Goal: Information Seeking & Learning: Understand process/instructions

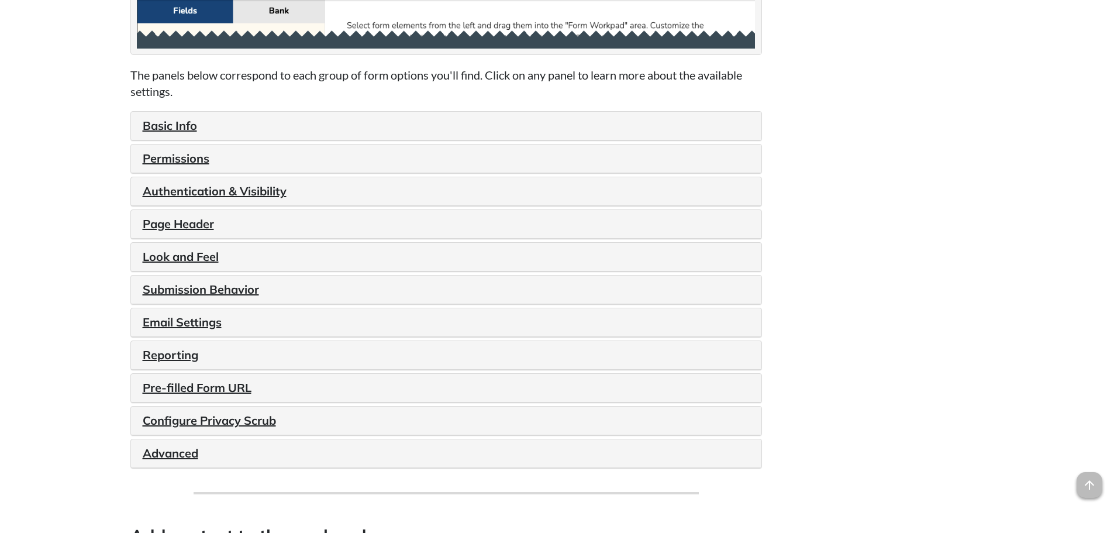
scroll to position [1287, 0]
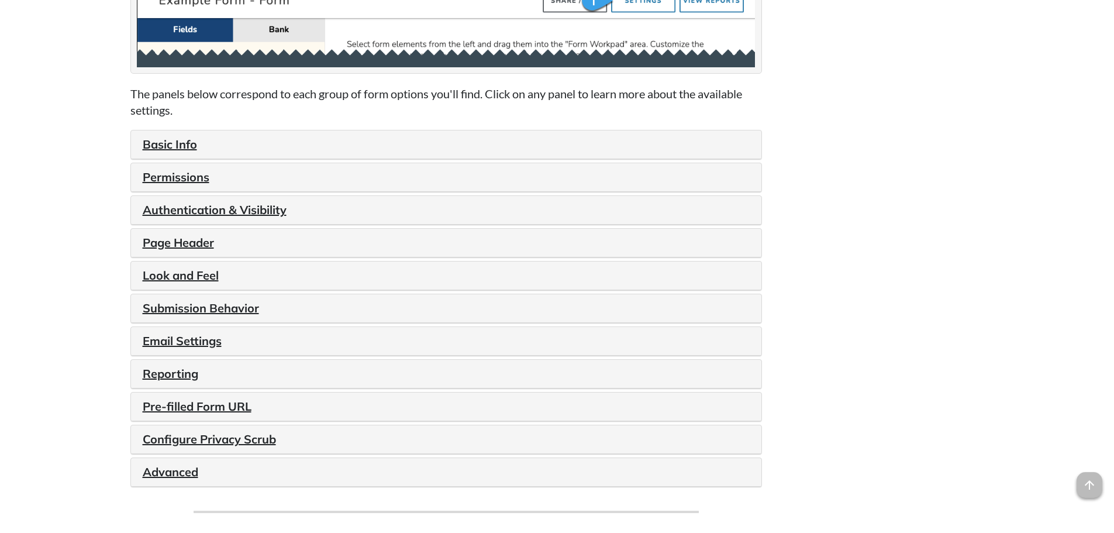
click at [203, 152] on h4 "Basic Info" at bounding box center [446, 144] width 607 height 16
click at [186, 144] on link "Basic Info" at bounding box center [170, 144] width 54 height 15
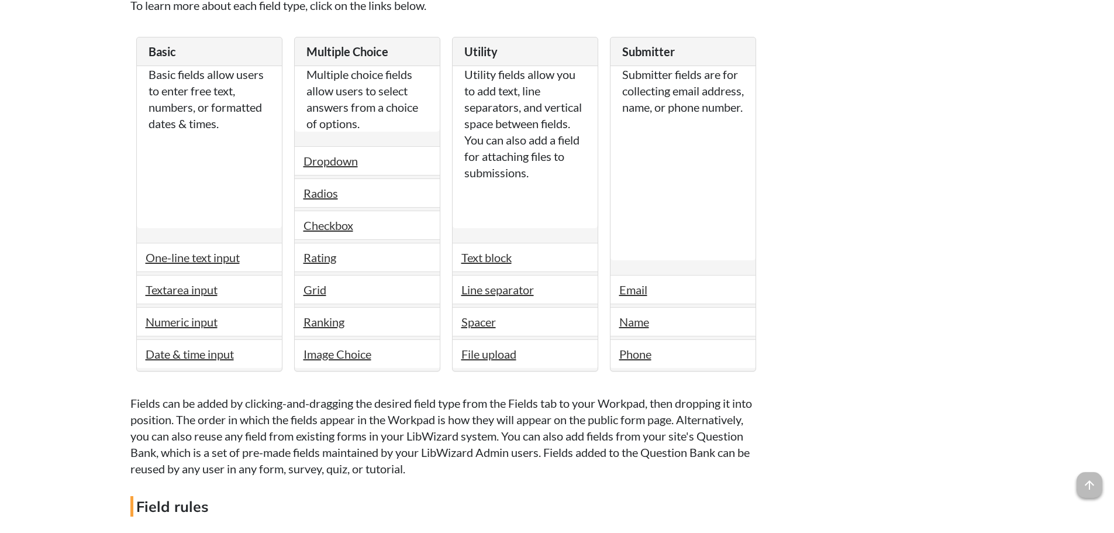
scroll to position [2105, 0]
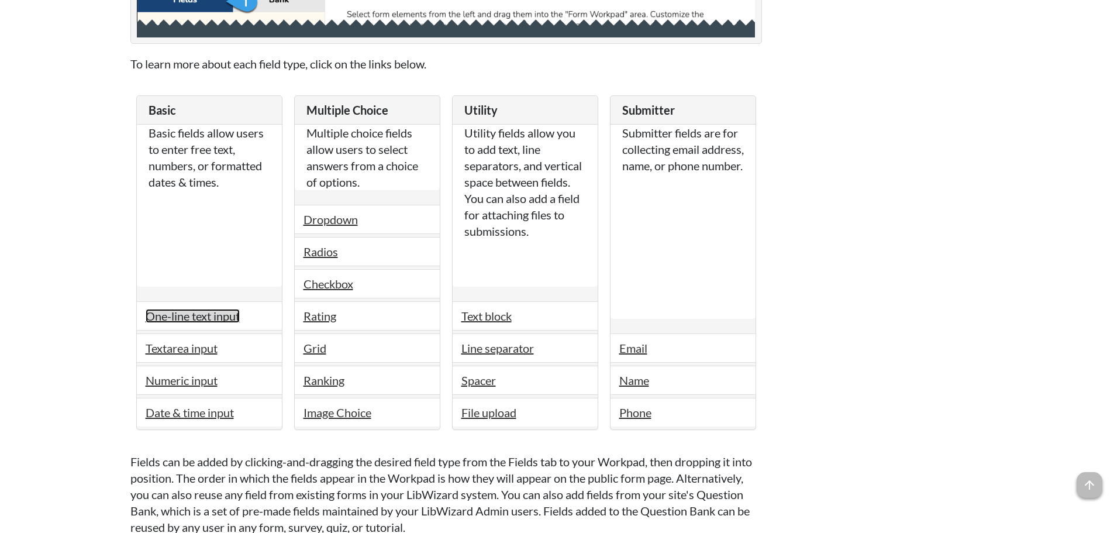
click at [200, 322] on link "One-line text input" at bounding box center [193, 316] width 94 height 14
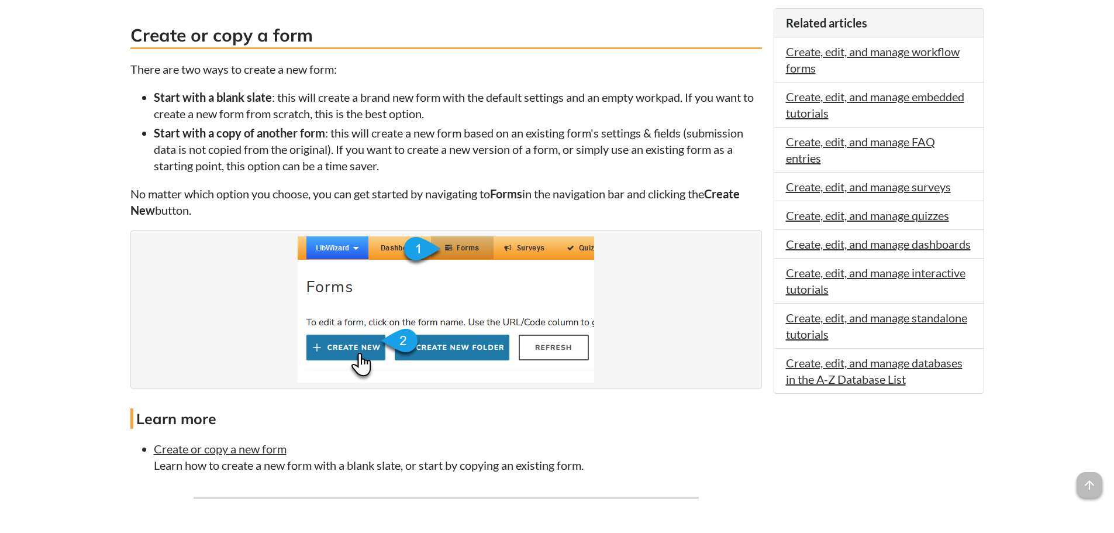
scroll to position [819, 0]
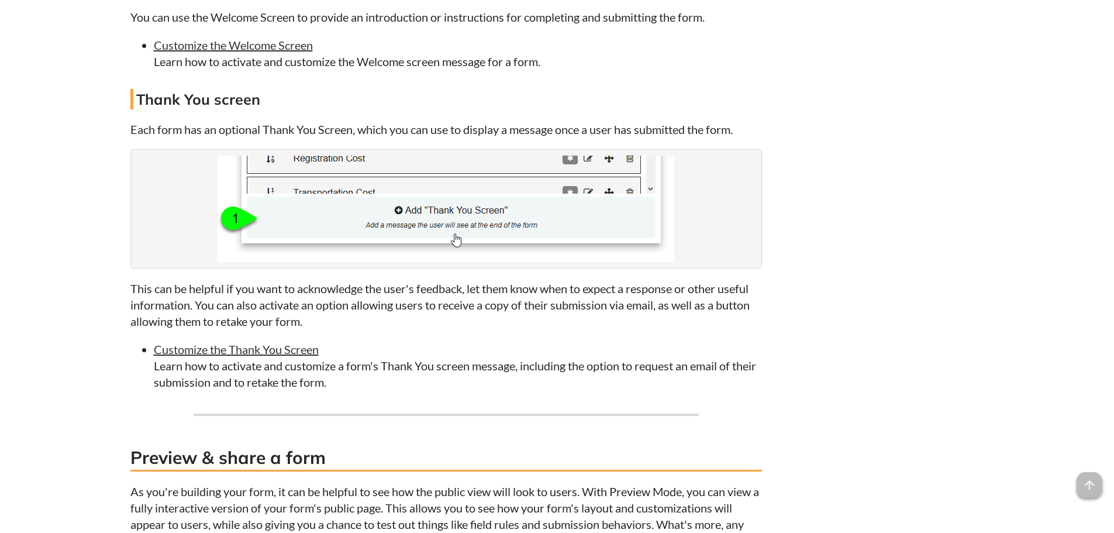
scroll to position [3334, 0]
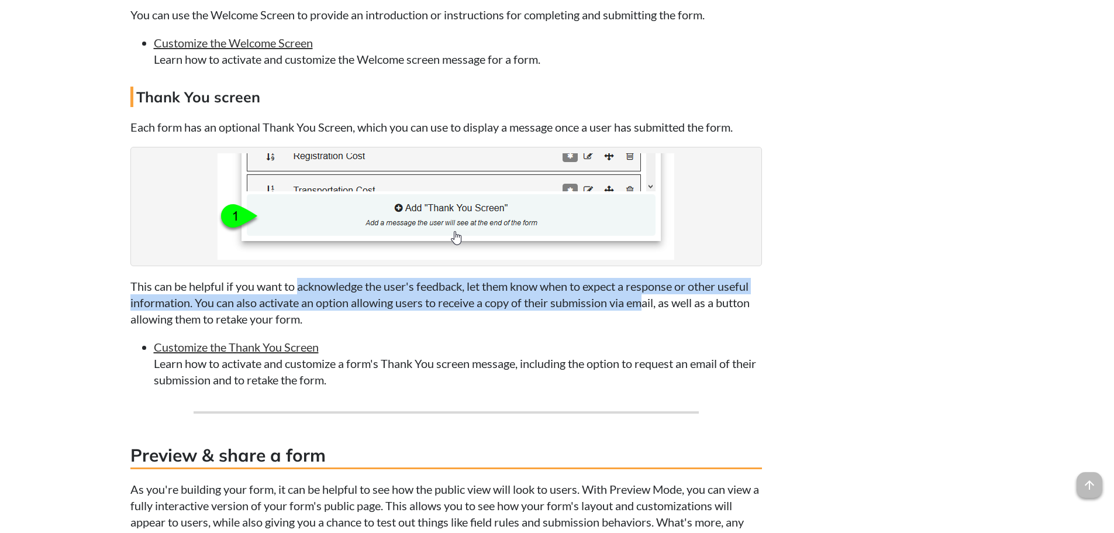
drag, startPoint x: 301, startPoint y: 285, endPoint x: 647, endPoint y: 298, distance: 347.0
click at [647, 298] on p "This can be helpful if you want to acknowledge the user's feedback, let them kn…" at bounding box center [446, 302] width 632 height 49
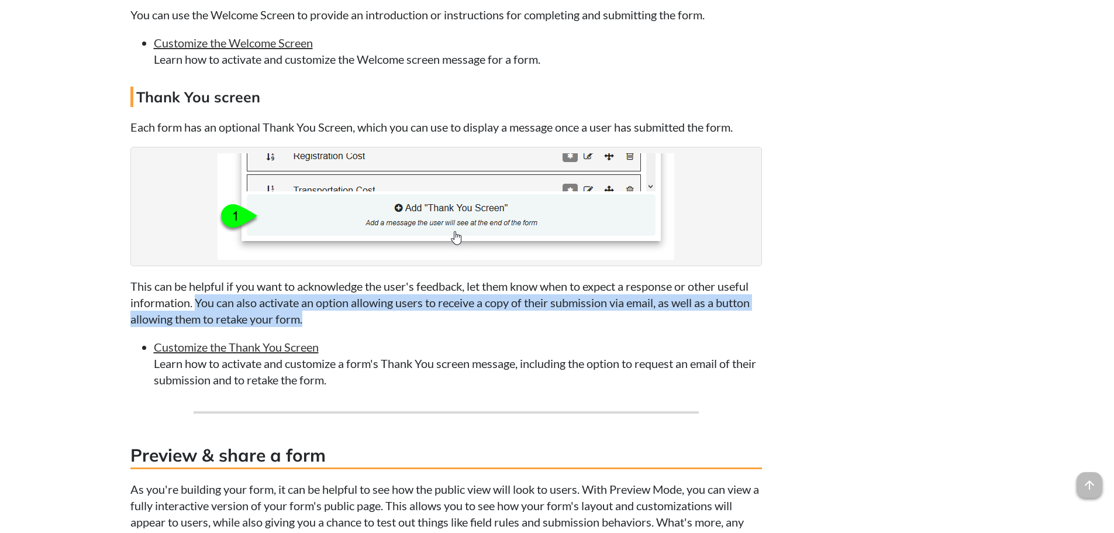
drag, startPoint x: 197, startPoint y: 298, endPoint x: 333, endPoint y: 323, distance: 138.6
click at [333, 323] on p "This can be helpful if you want to acknowledge the user's feedback, let them kn…" at bounding box center [446, 302] width 632 height 49
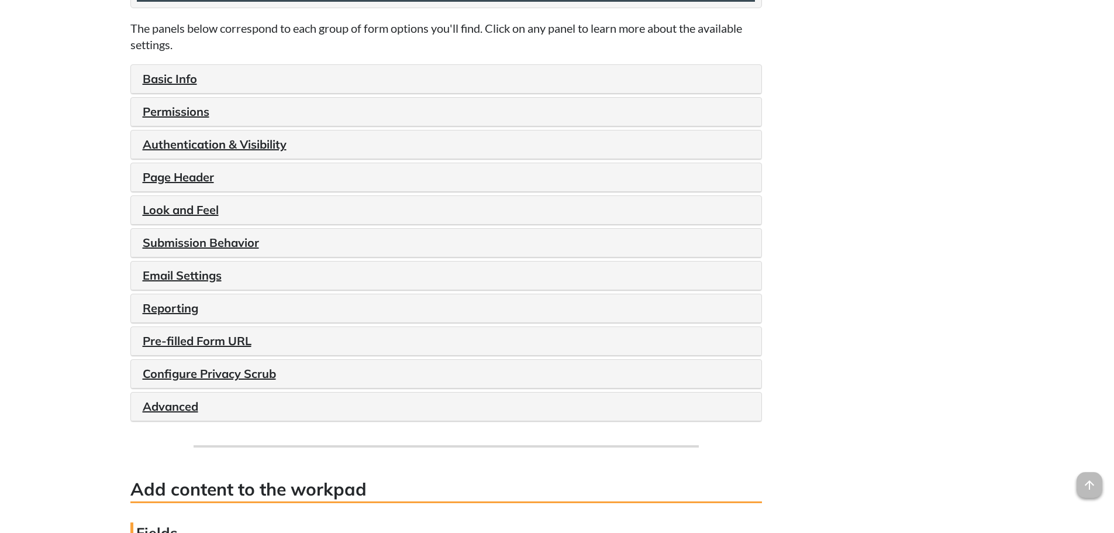
scroll to position [1345, 0]
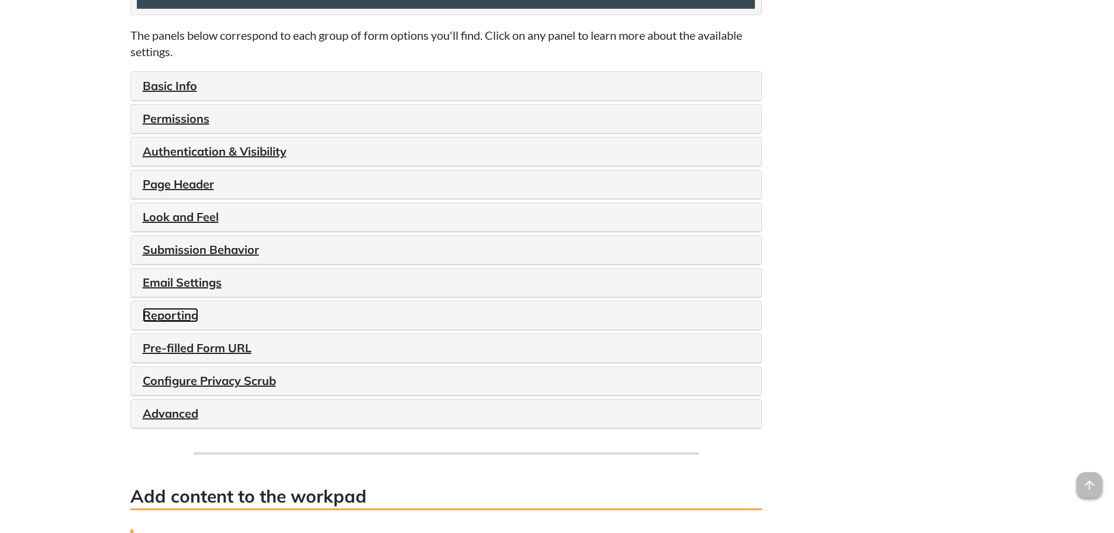
click at [168, 318] on link "Reporting" at bounding box center [171, 315] width 56 height 15
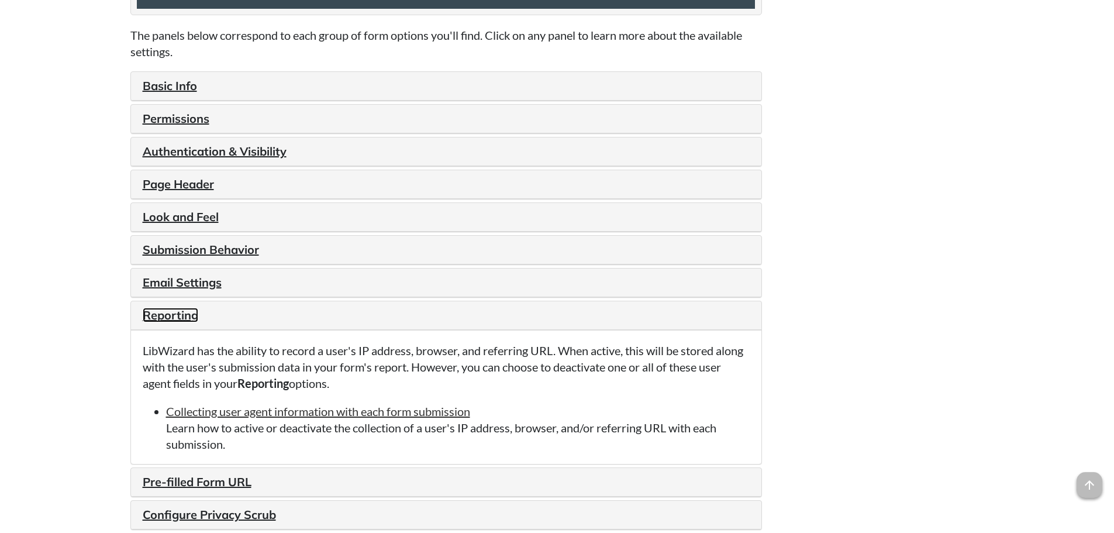
click at [183, 319] on link "Reporting" at bounding box center [171, 315] width 56 height 15
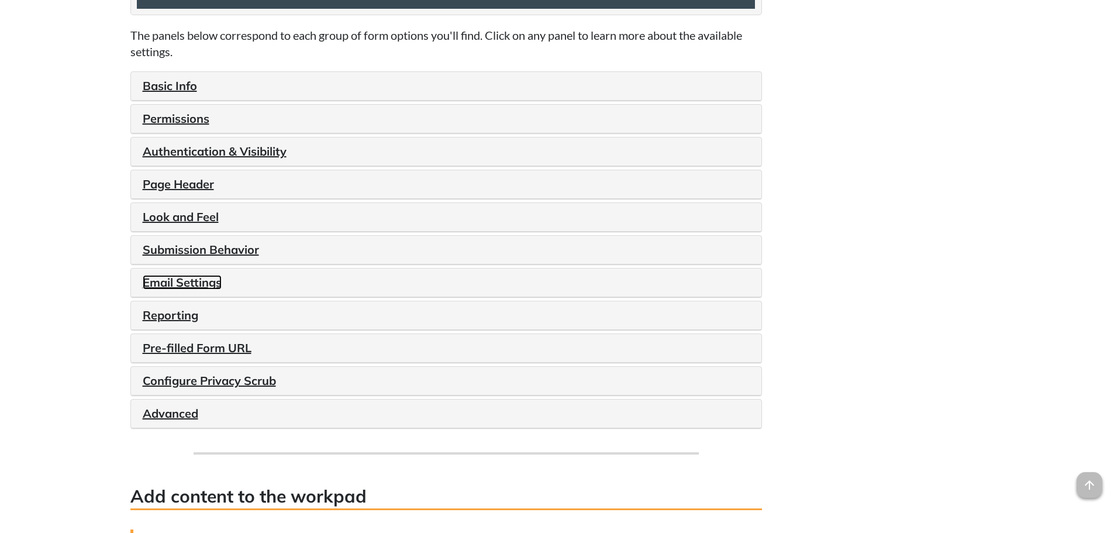
click at [185, 281] on link "Email Settings" at bounding box center [182, 282] width 79 height 15
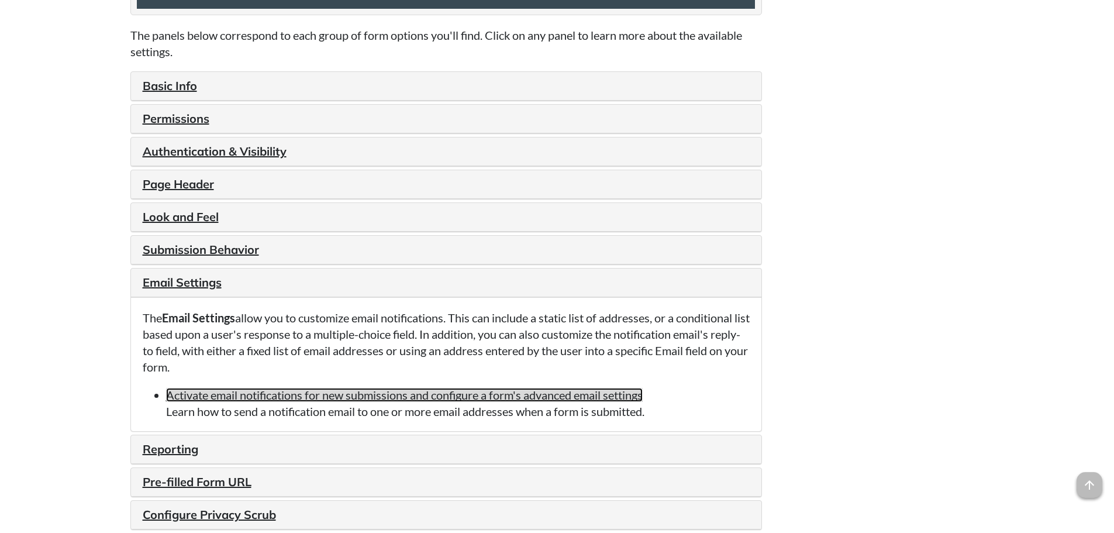
click at [280, 392] on link "Activate email notifications for new submissions and configure a form's advance…" at bounding box center [404, 395] width 477 height 14
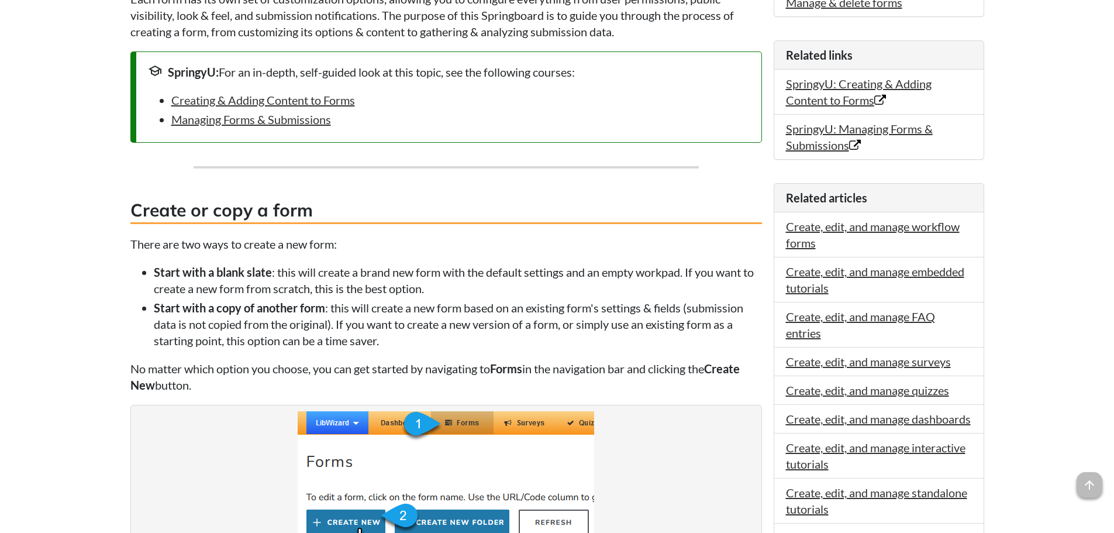
scroll to position [643, 0]
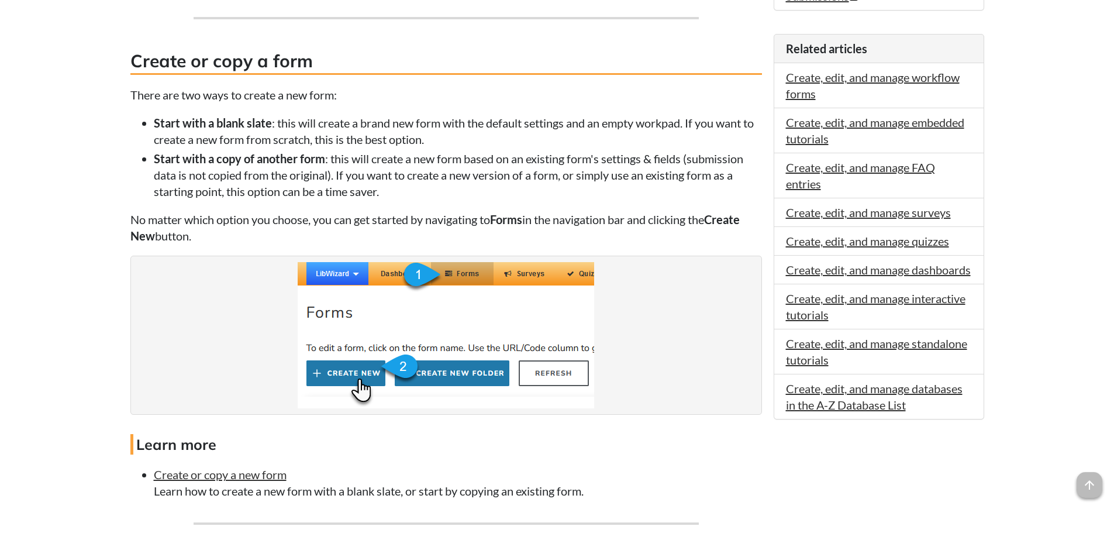
drag, startPoint x: 394, startPoint y: 461, endPoint x: 394, endPoint y: 549, distance: 87.7
drag, startPoint x: 394, startPoint y: 549, endPoint x: 635, endPoint y: 98, distance: 511.2
click at [635, 98] on p "There are two ways to create a new form:" at bounding box center [446, 95] width 632 height 16
